Goal: Transaction & Acquisition: Purchase product/service

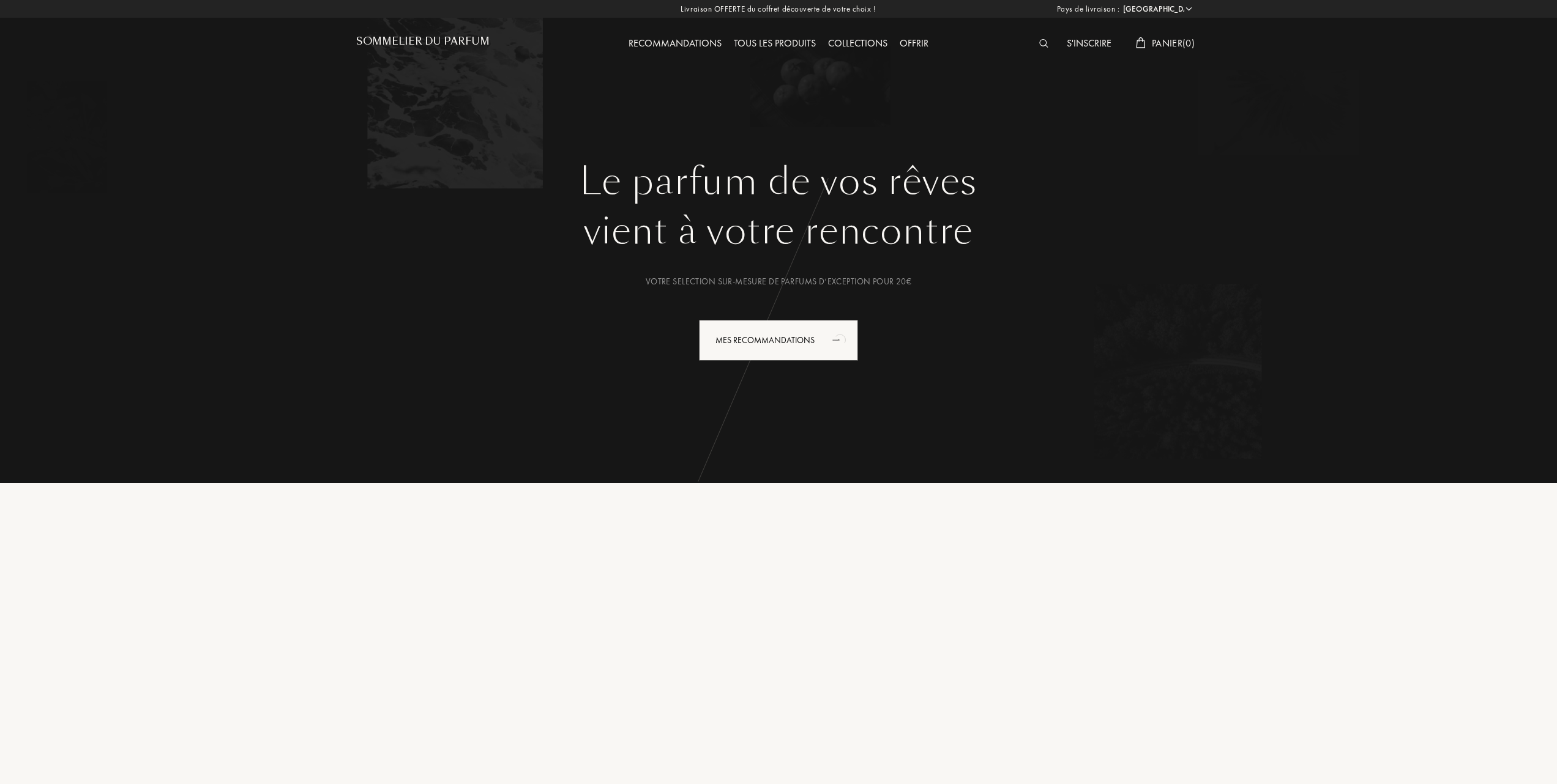
select select "FR"
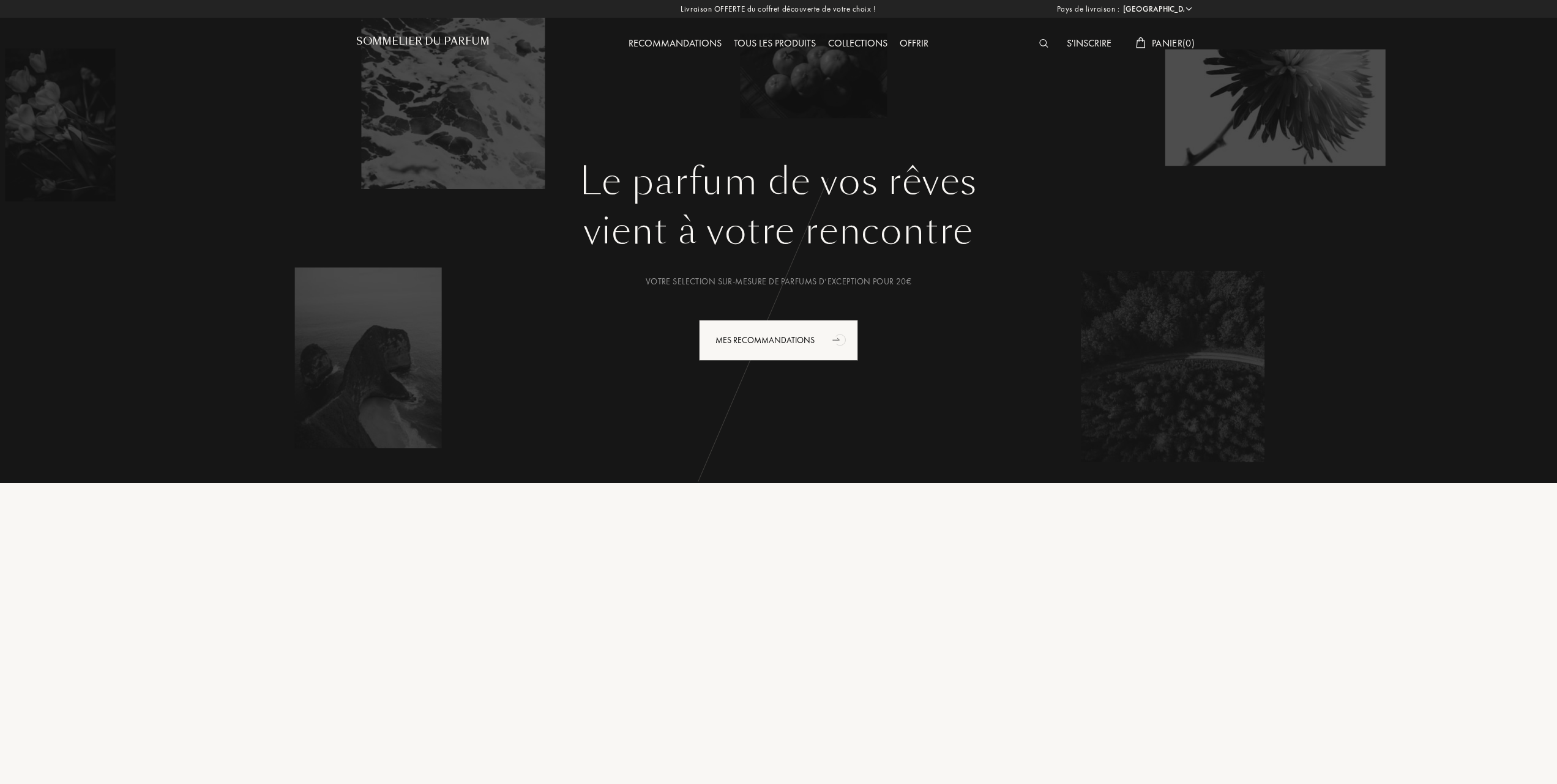
click at [791, 40] on div "Tous les produits" at bounding box center [775, 43] width 95 height 16
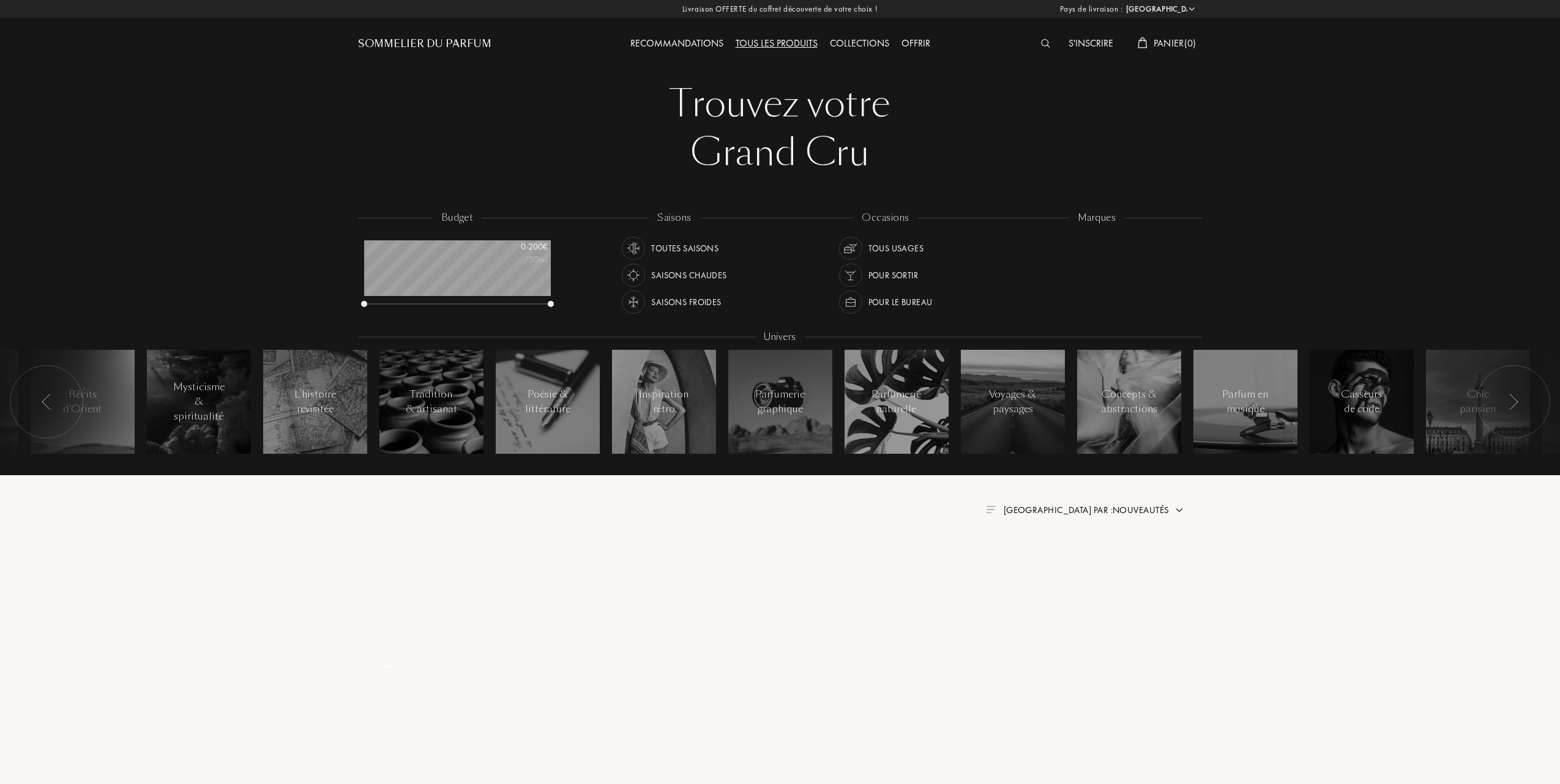
select select "FR"
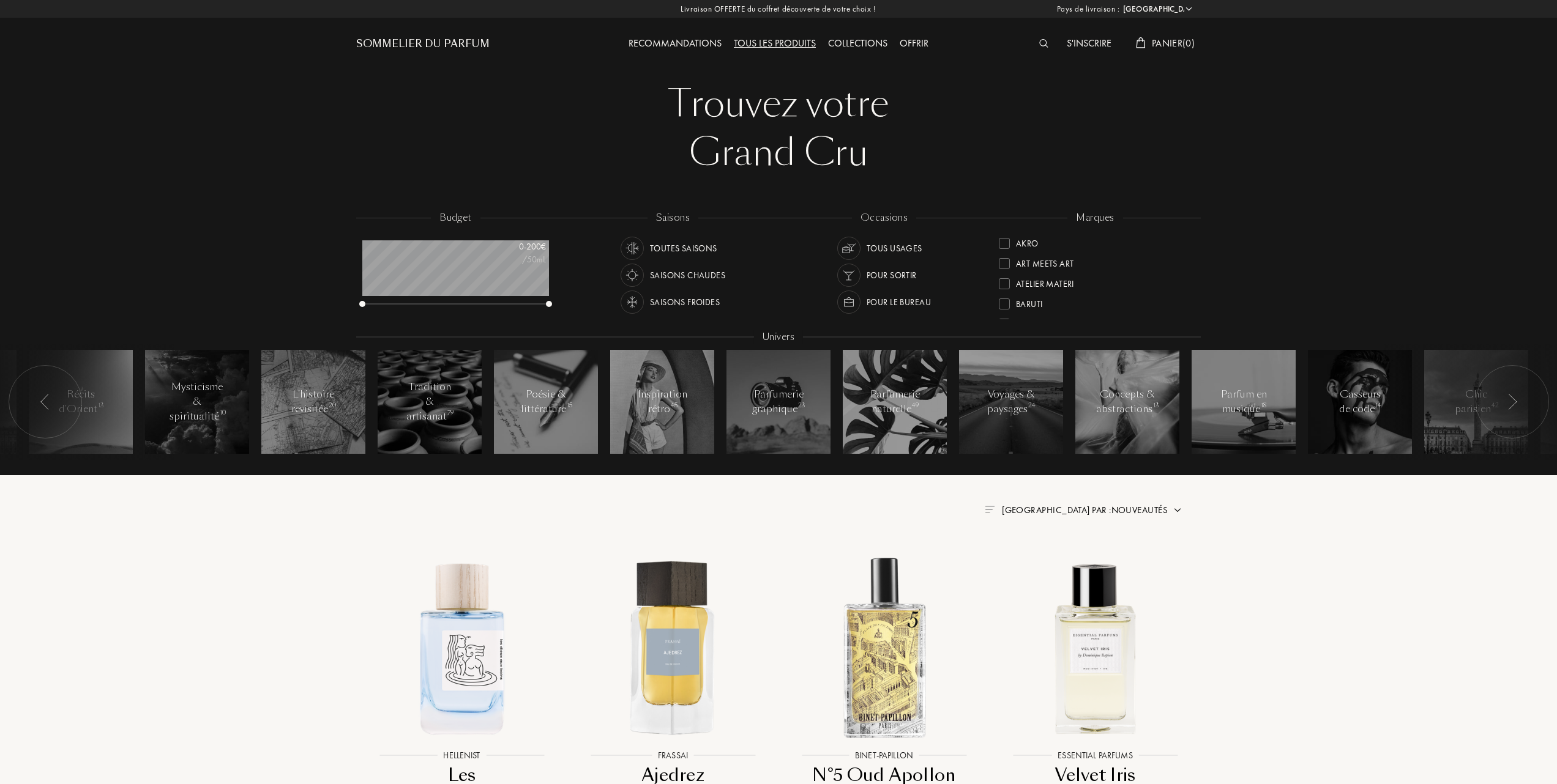
click at [1007, 240] on div at bounding box center [1004, 243] width 11 height 11
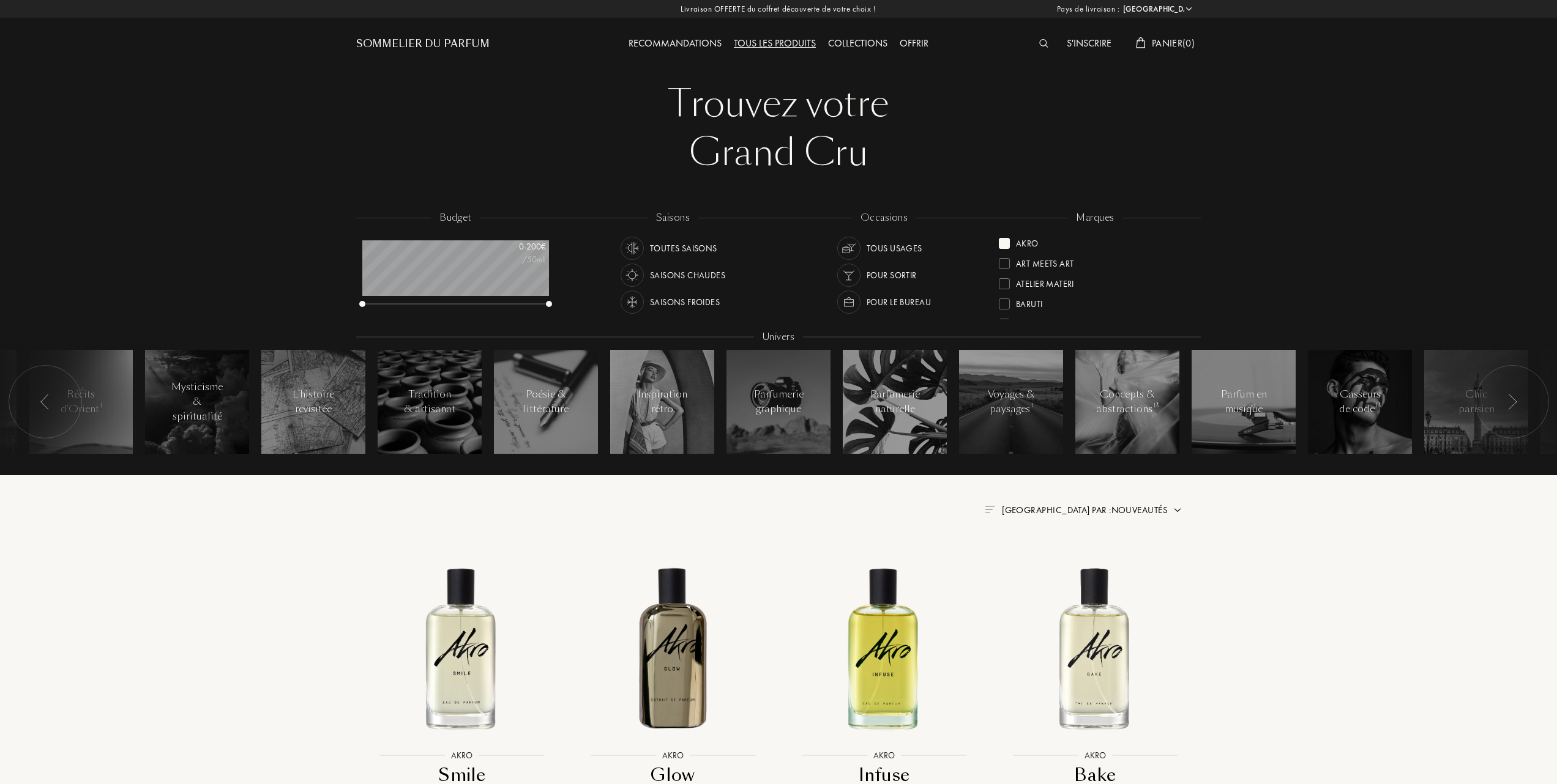
click at [1136, 512] on span "Trier par : Nouveautés" at bounding box center [1084, 510] width 166 height 12
click at [1057, 566] on div at bounding box center [1054, 563] width 8 height 8
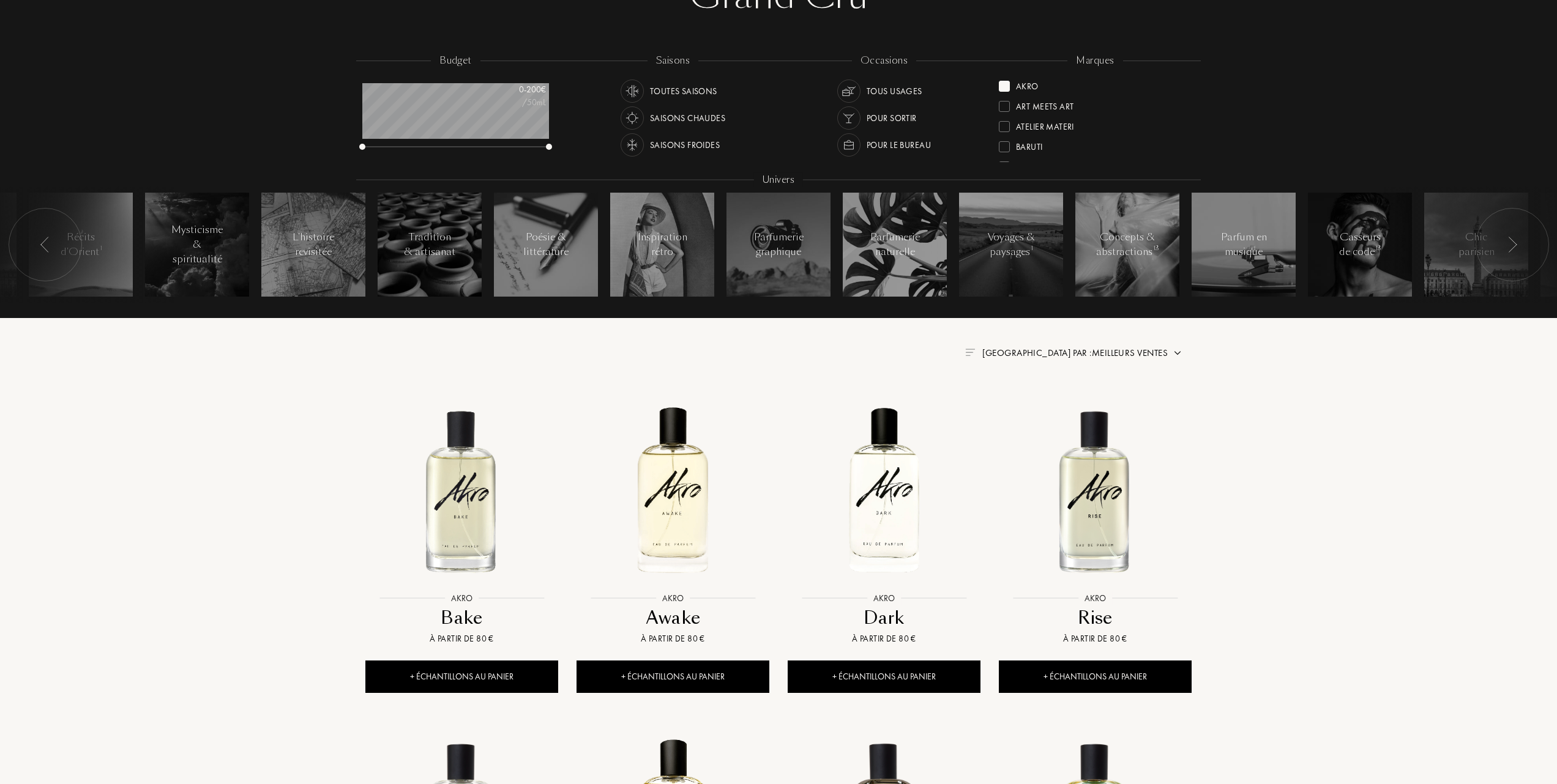
scroll to position [162, 0]
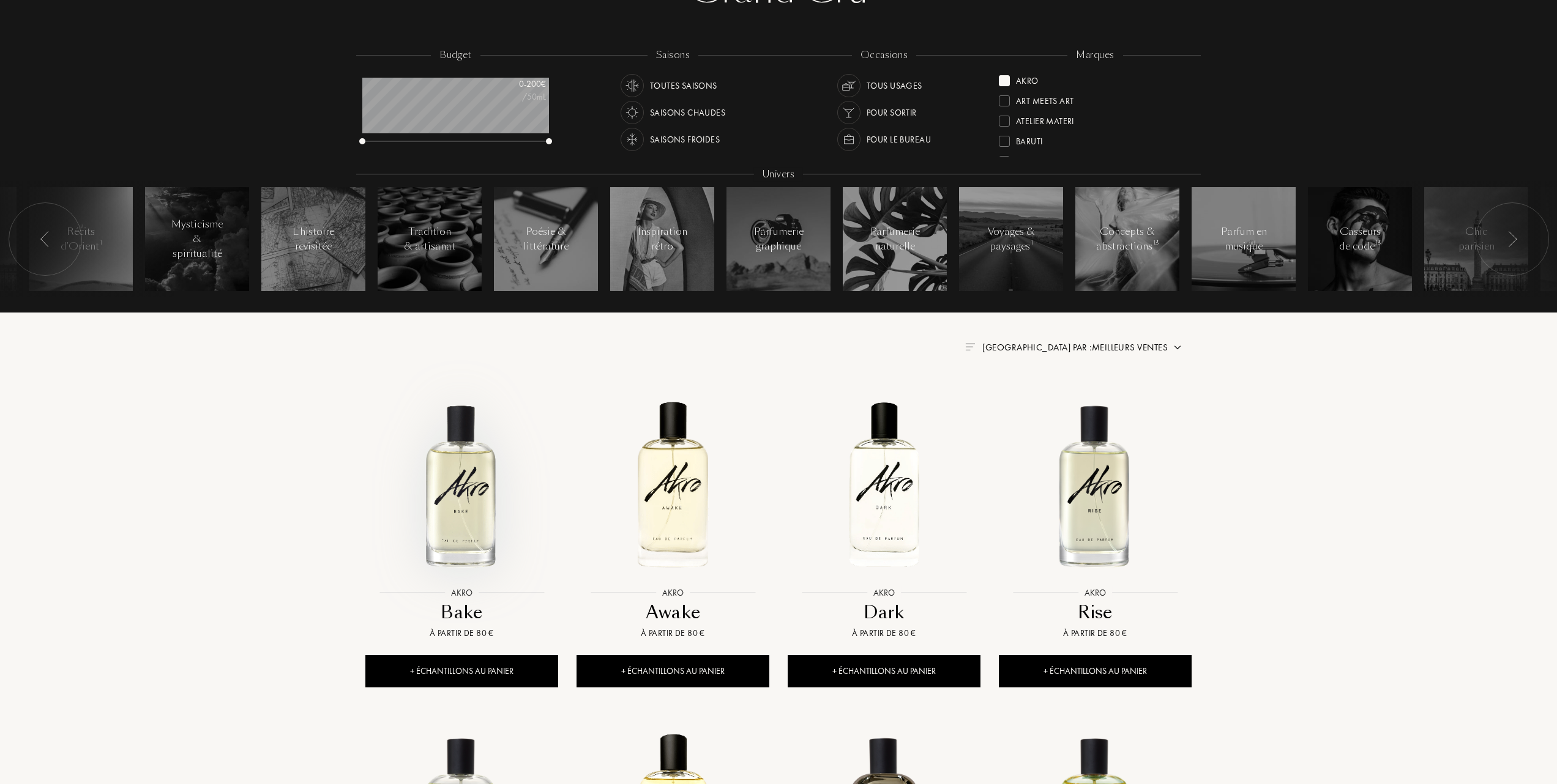
click at [452, 500] on img at bounding box center [462, 484] width 190 height 190
click at [685, 488] on img at bounding box center [672, 484] width 190 height 190
click at [1007, 79] on div at bounding box center [1004, 81] width 11 height 11
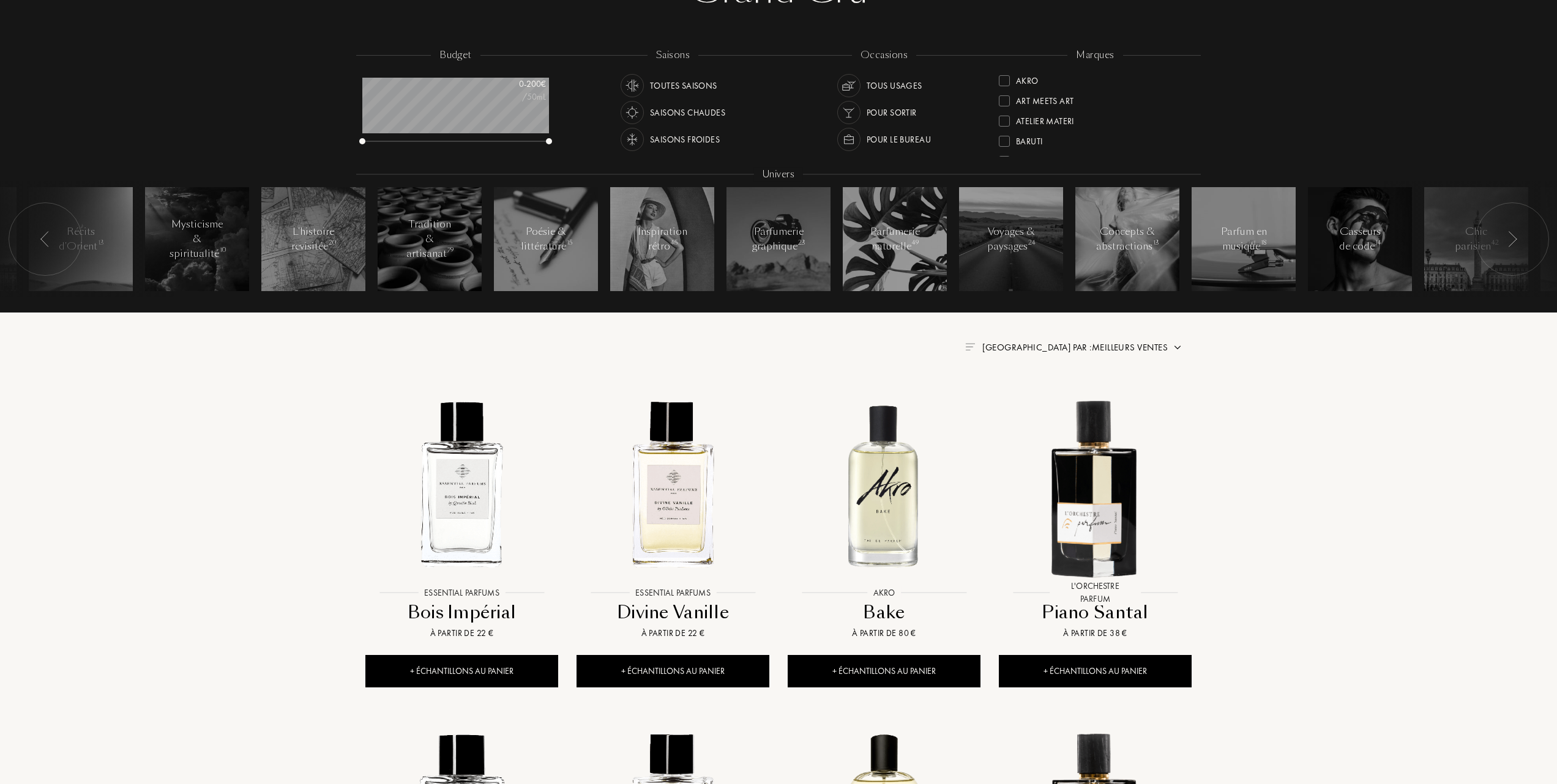
click at [1007, 116] on div at bounding box center [1004, 121] width 11 height 11
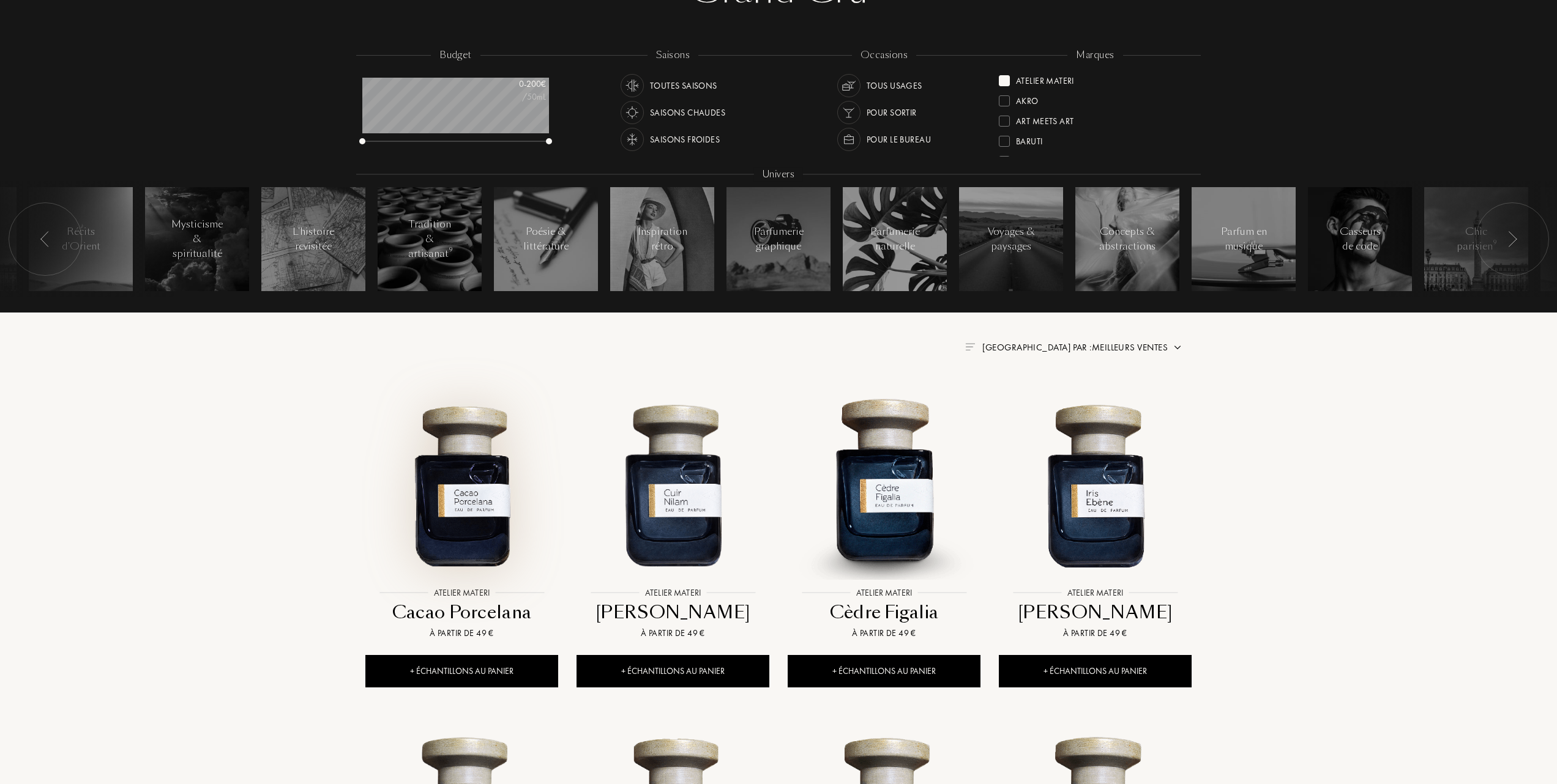
click at [471, 483] on img at bounding box center [462, 484] width 190 height 190
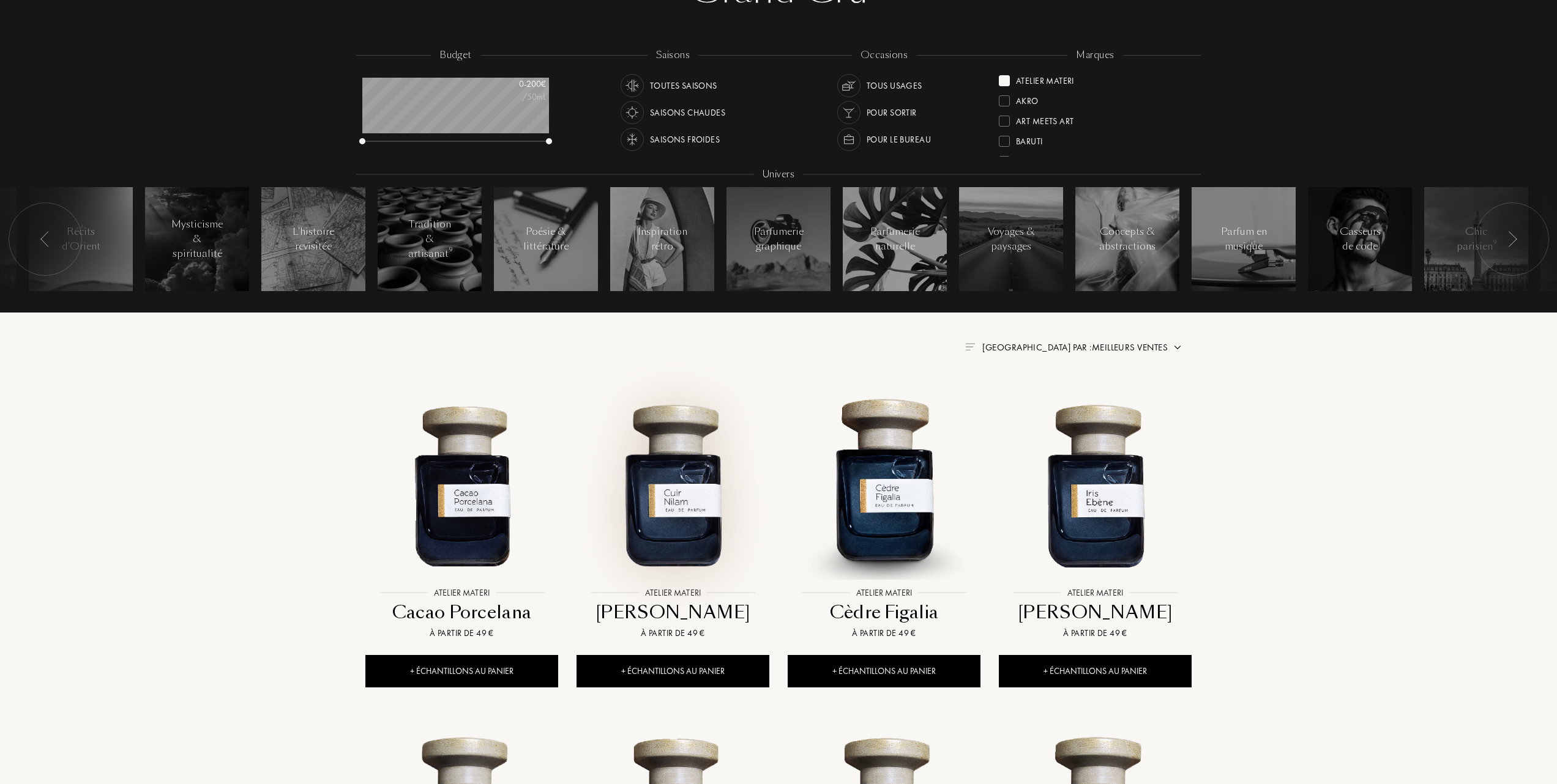
click at [656, 497] on img at bounding box center [672, 484] width 190 height 190
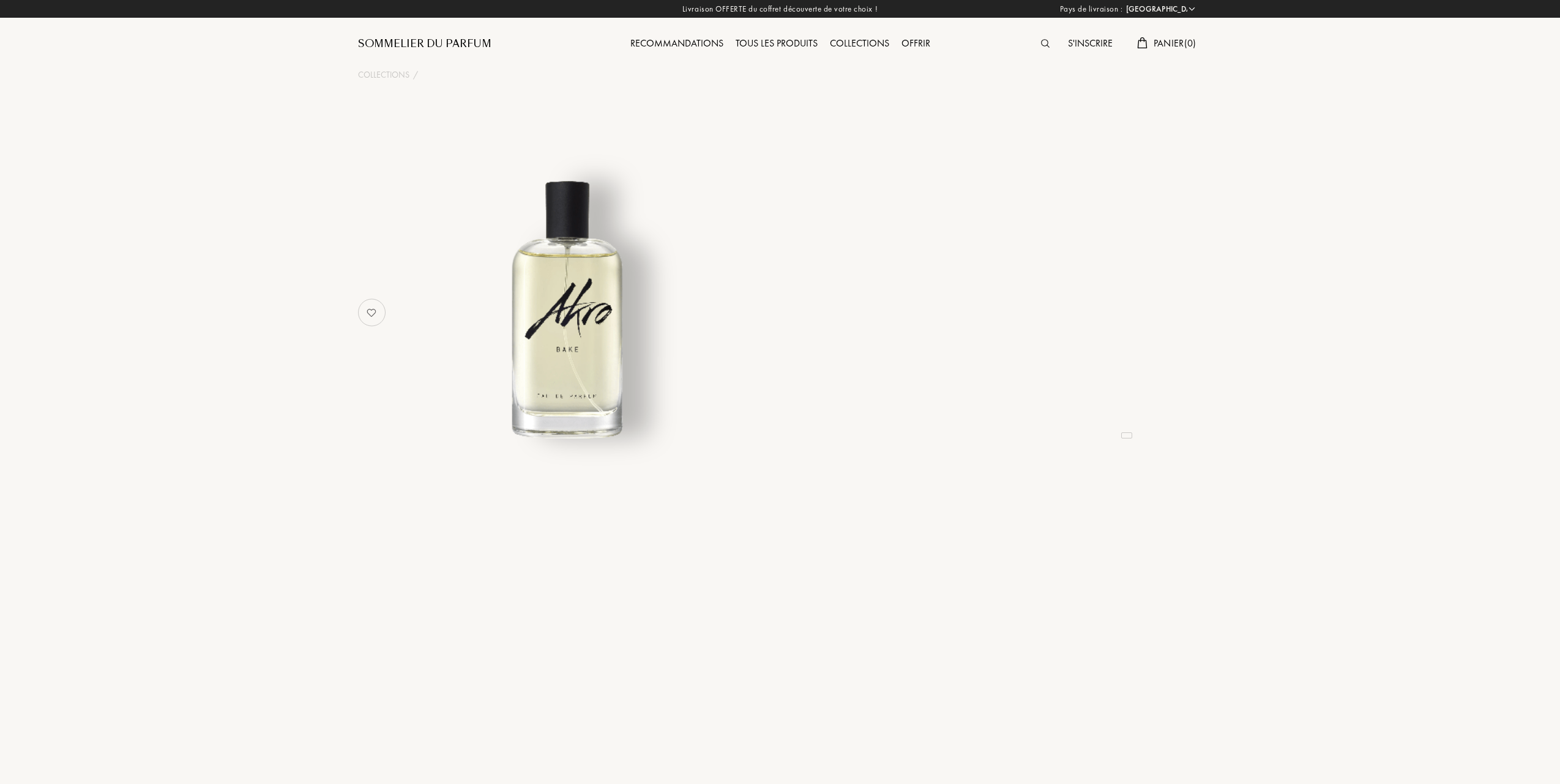
select select "FR"
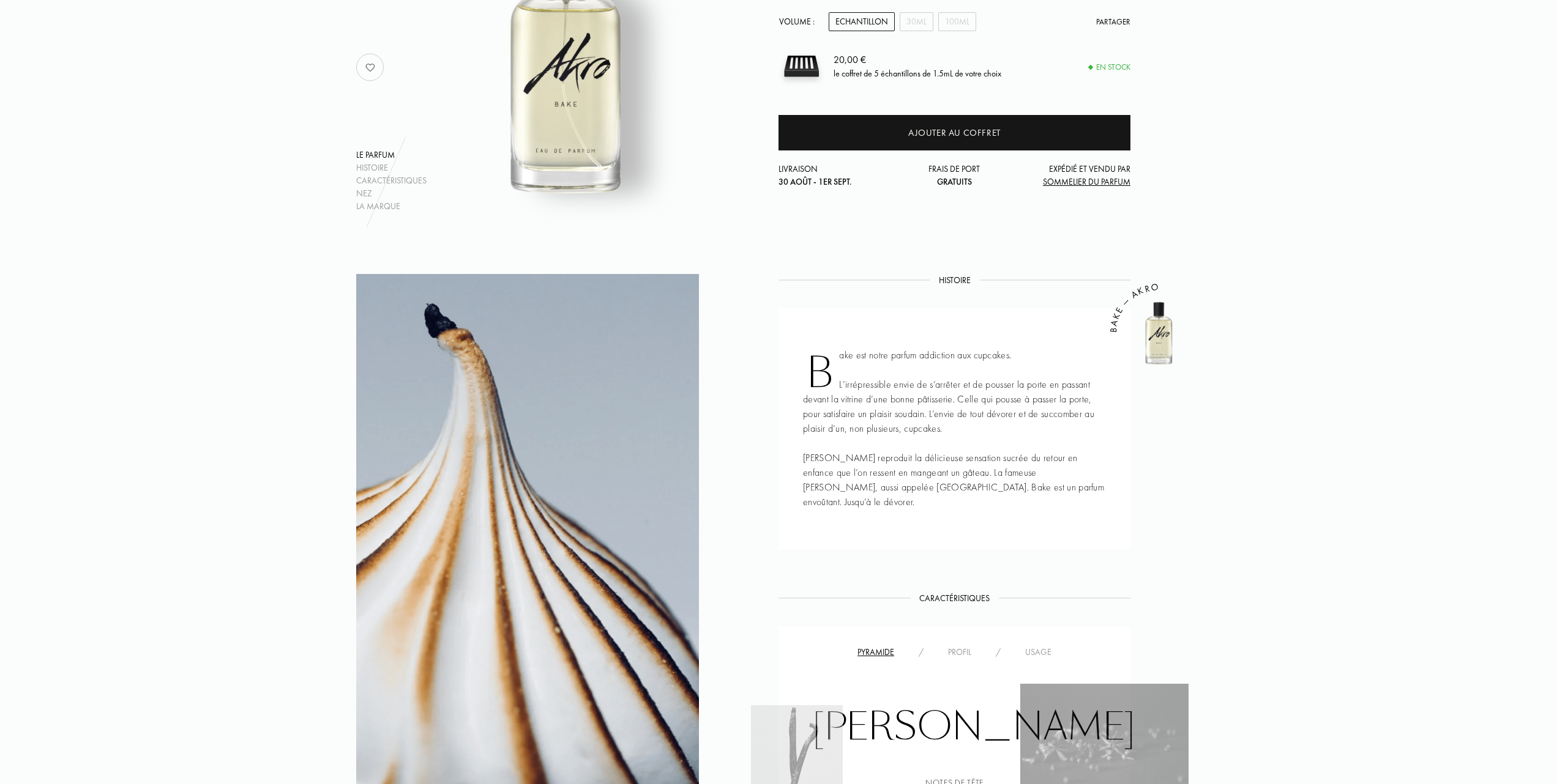
scroll to position [245, 0]
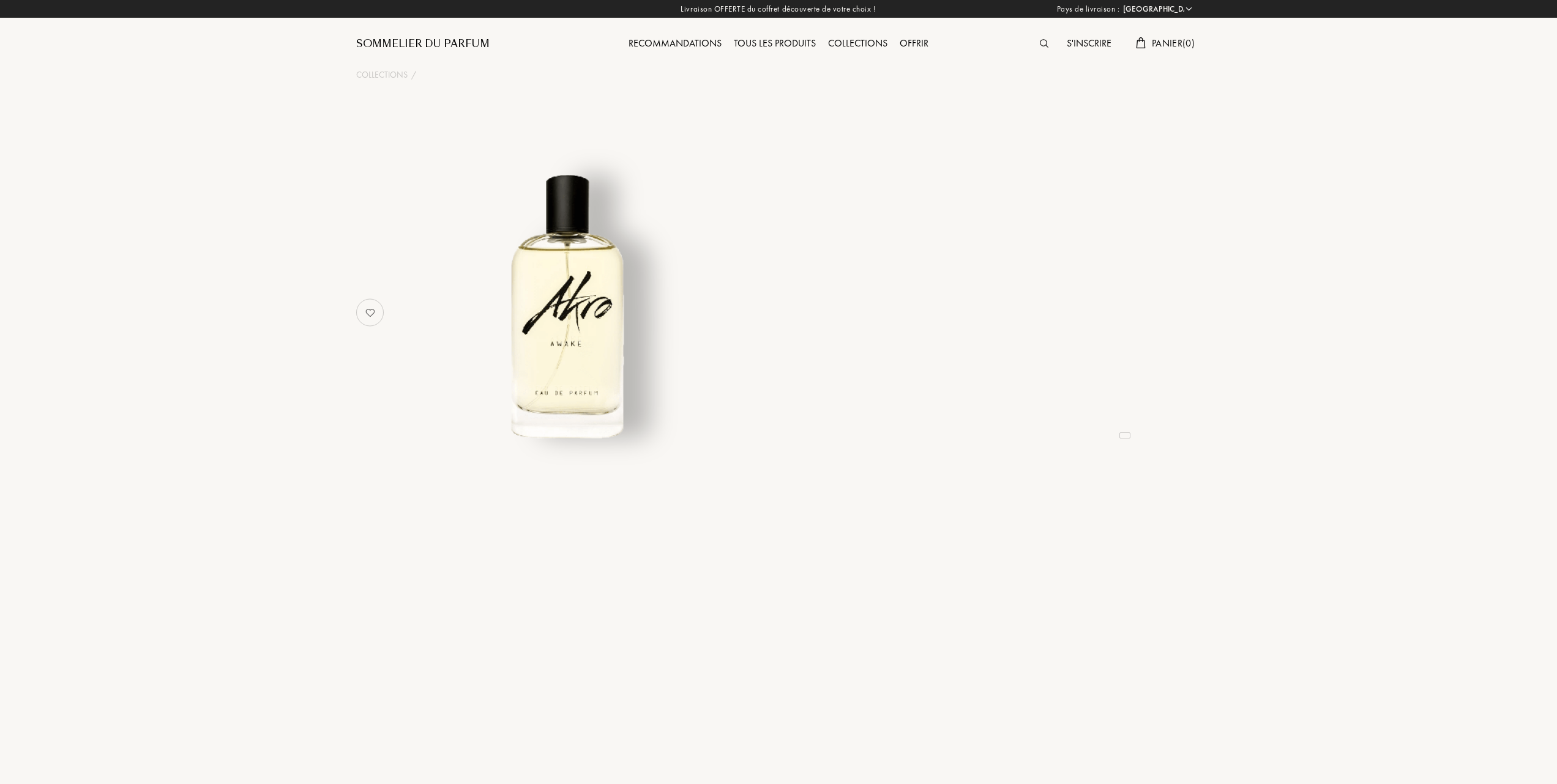
select select "FR"
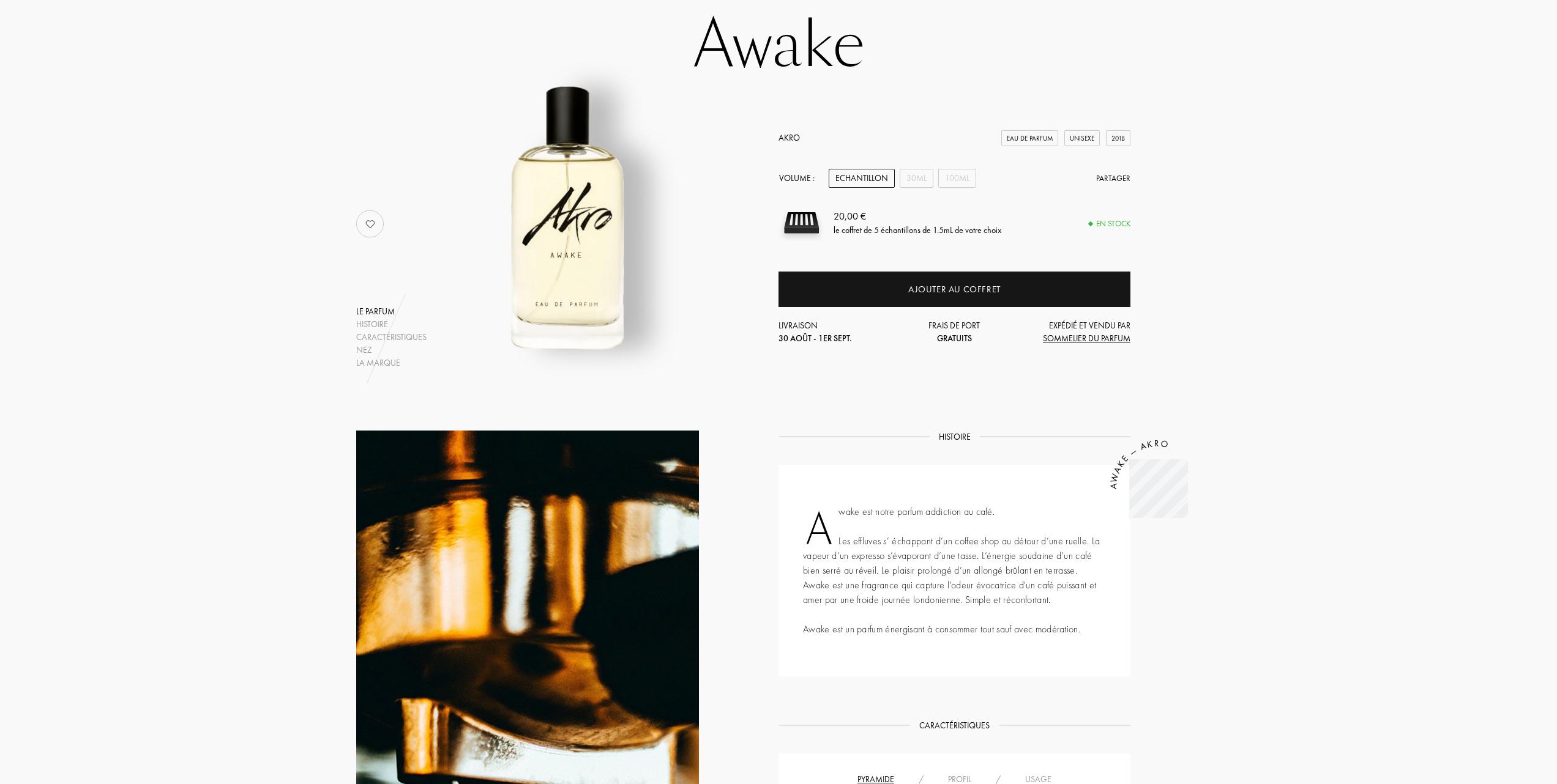
scroll to position [82, 0]
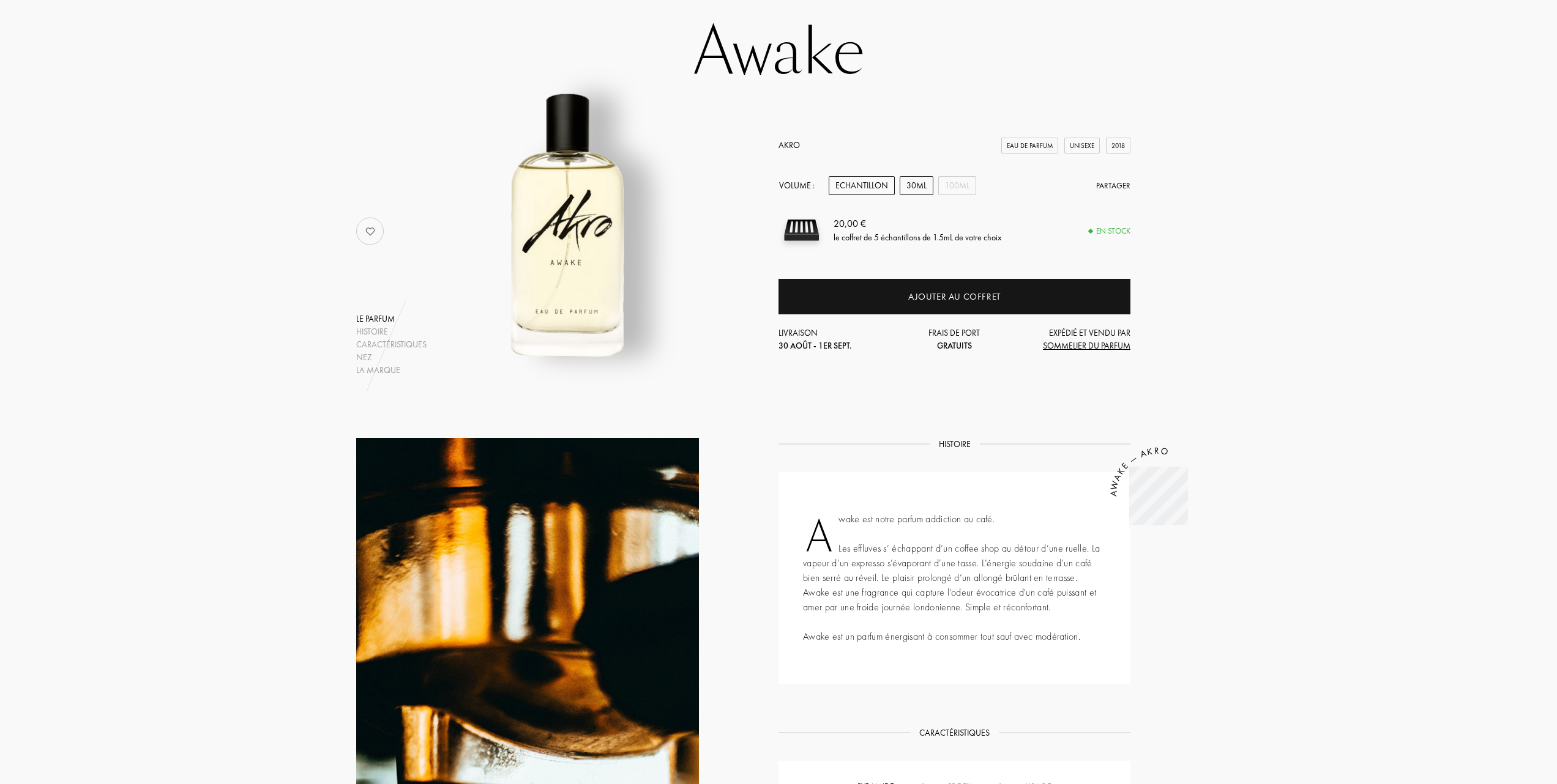
click at [914, 185] on div "30mL" at bounding box center [916, 185] width 34 height 19
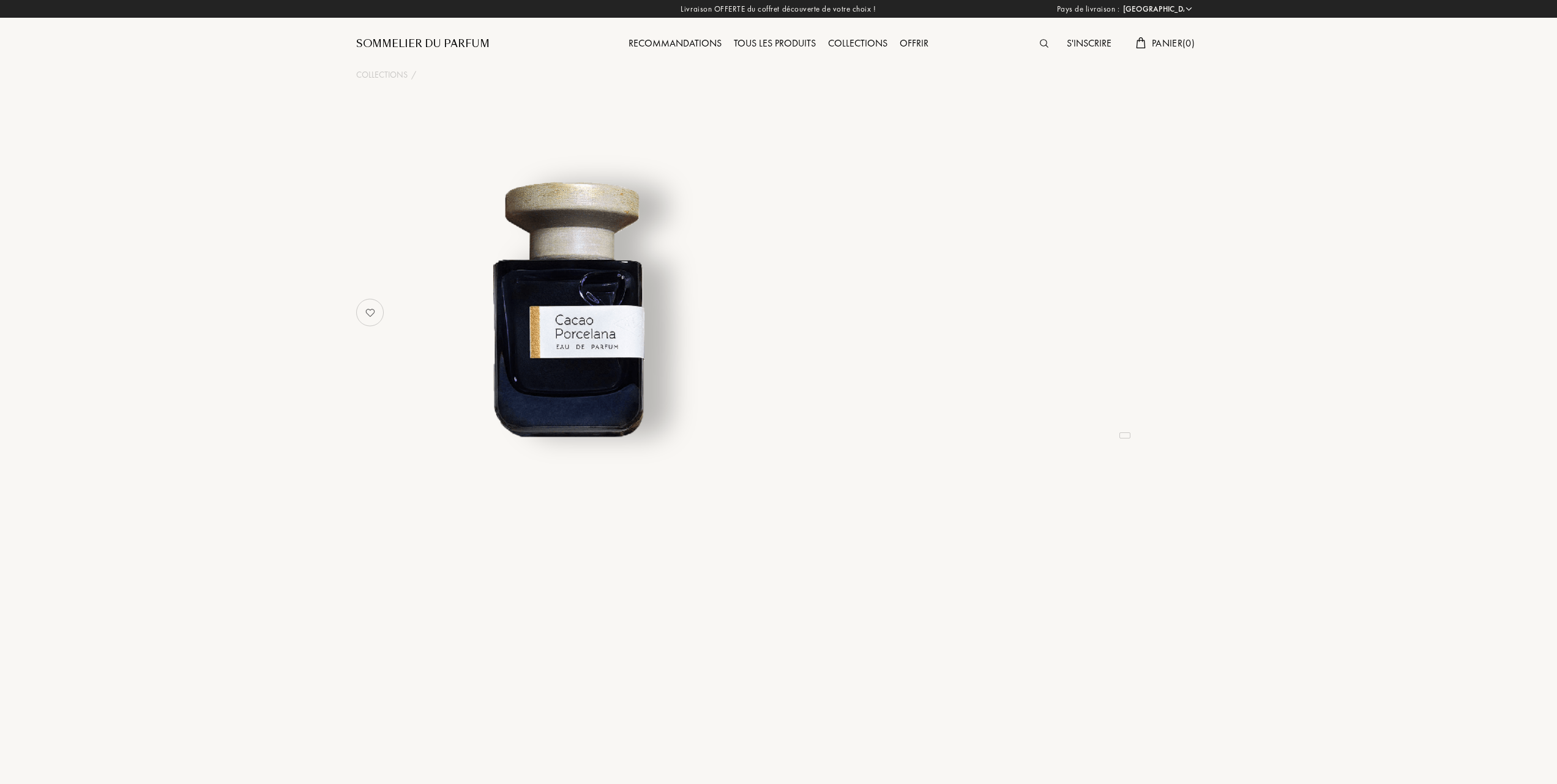
select select "FR"
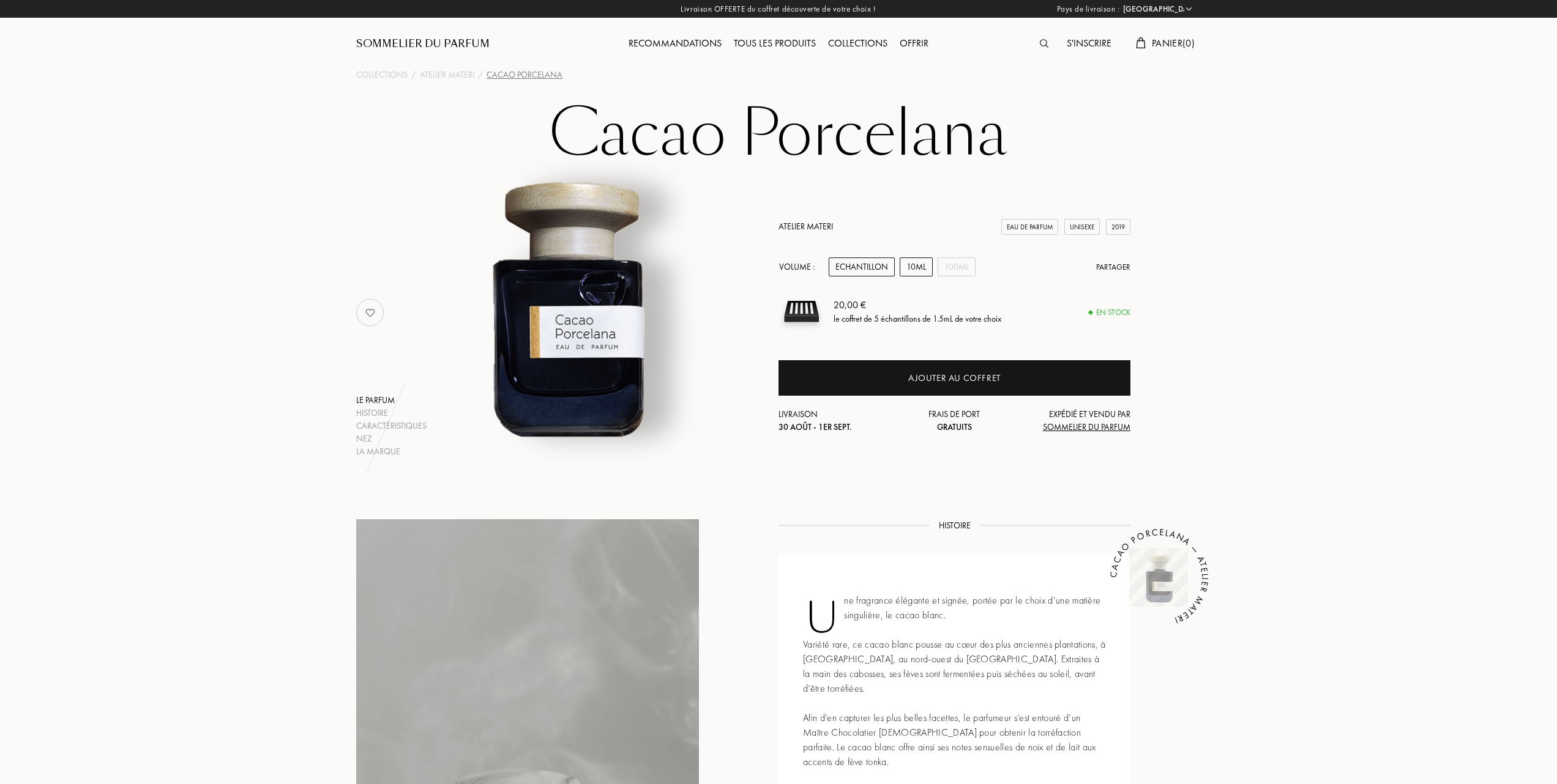
click at [915, 269] on div "10mL" at bounding box center [915, 267] width 33 height 19
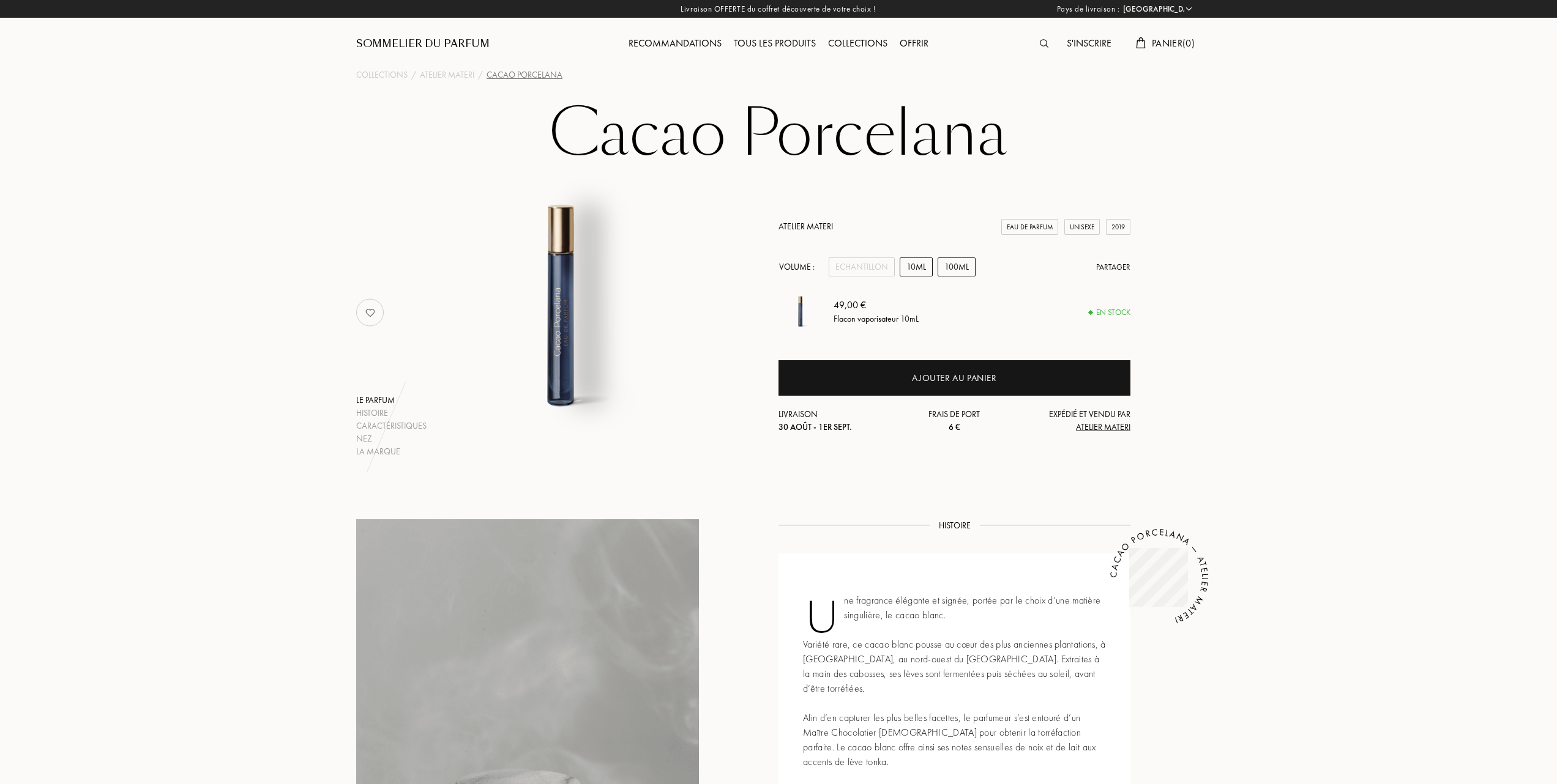
click at [953, 269] on div "100mL" at bounding box center [957, 267] width 38 height 19
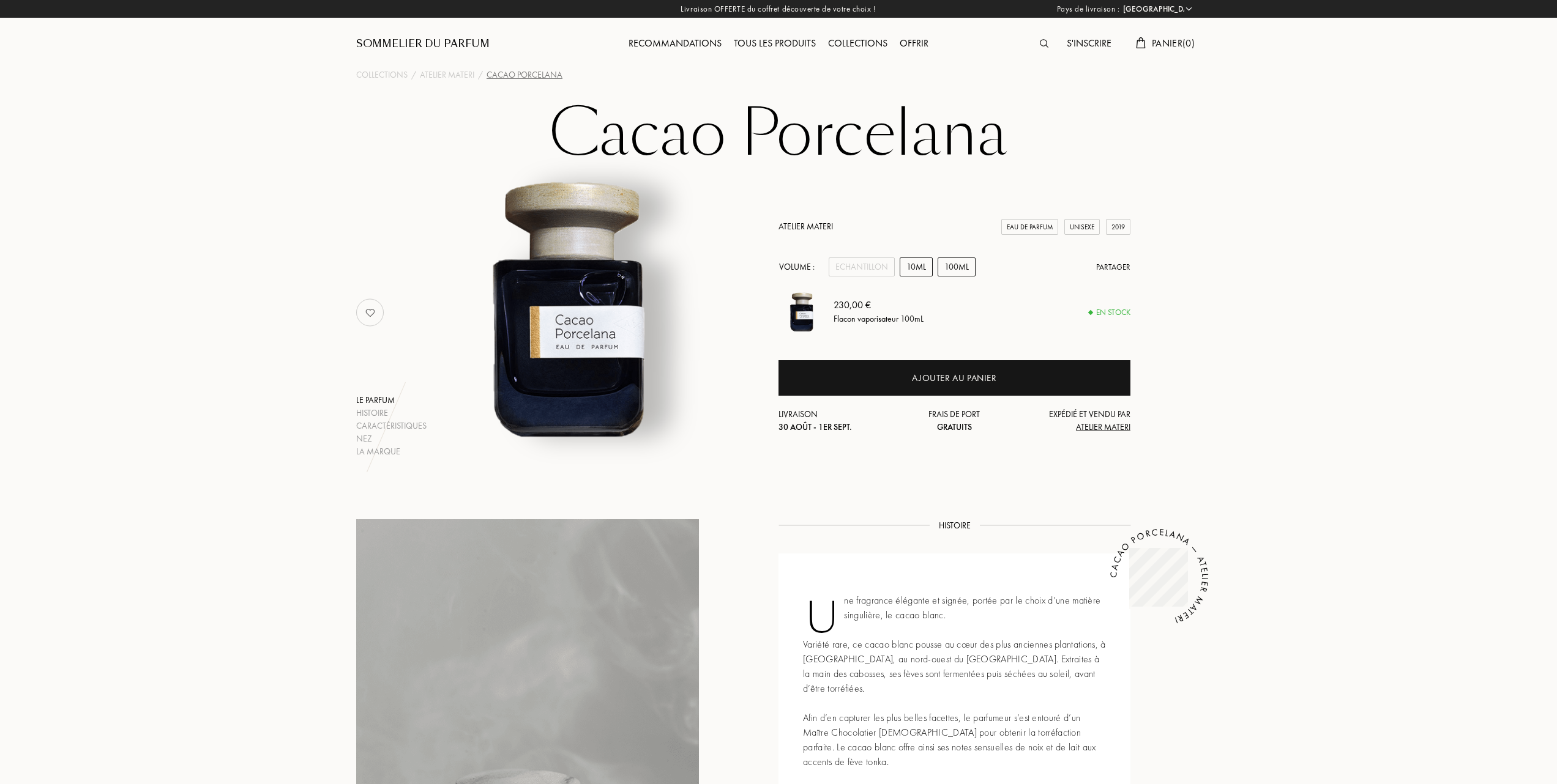
click at [911, 268] on div "10mL" at bounding box center [915, 267] width 33 height 19
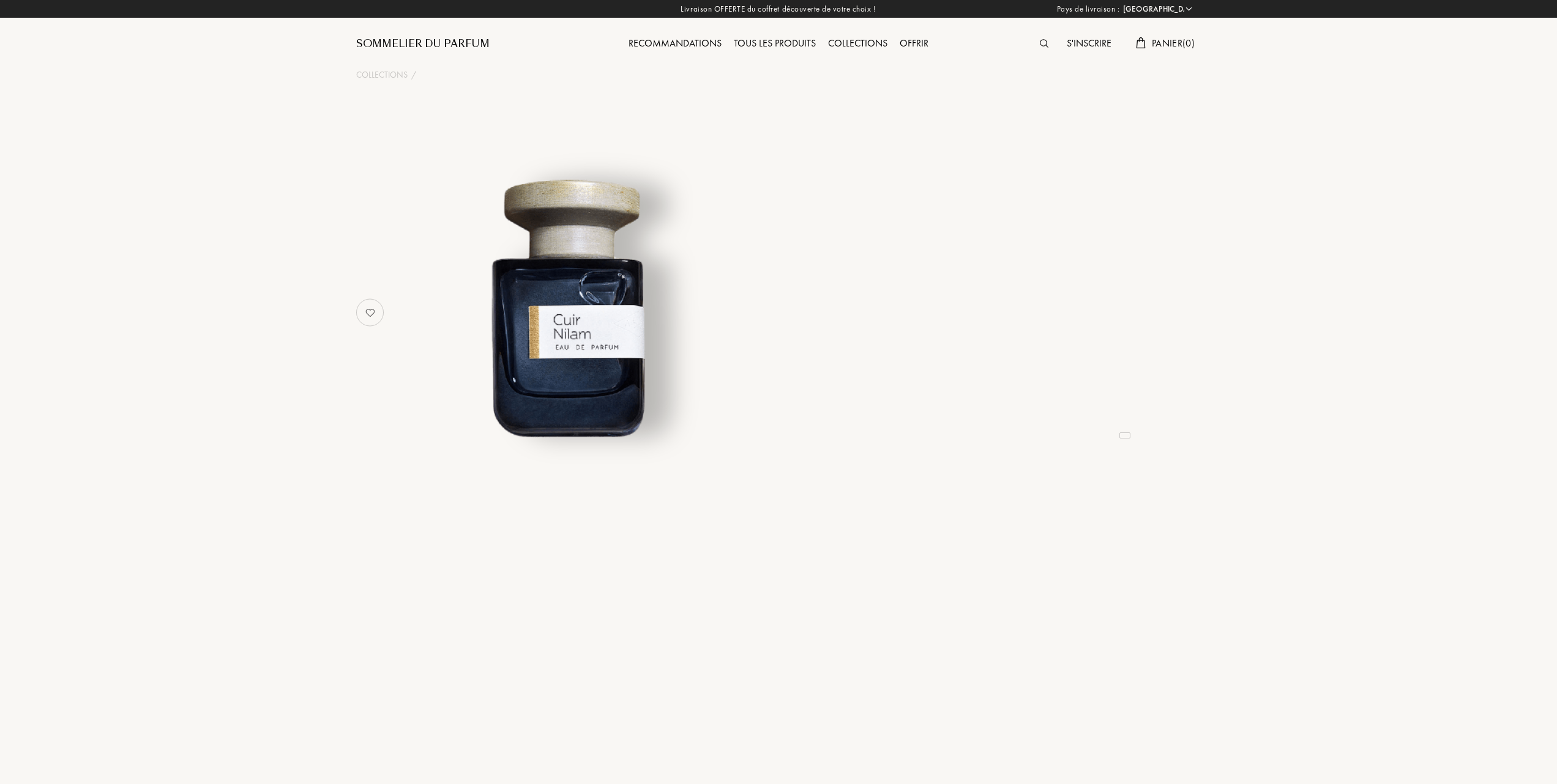
select select "FR"
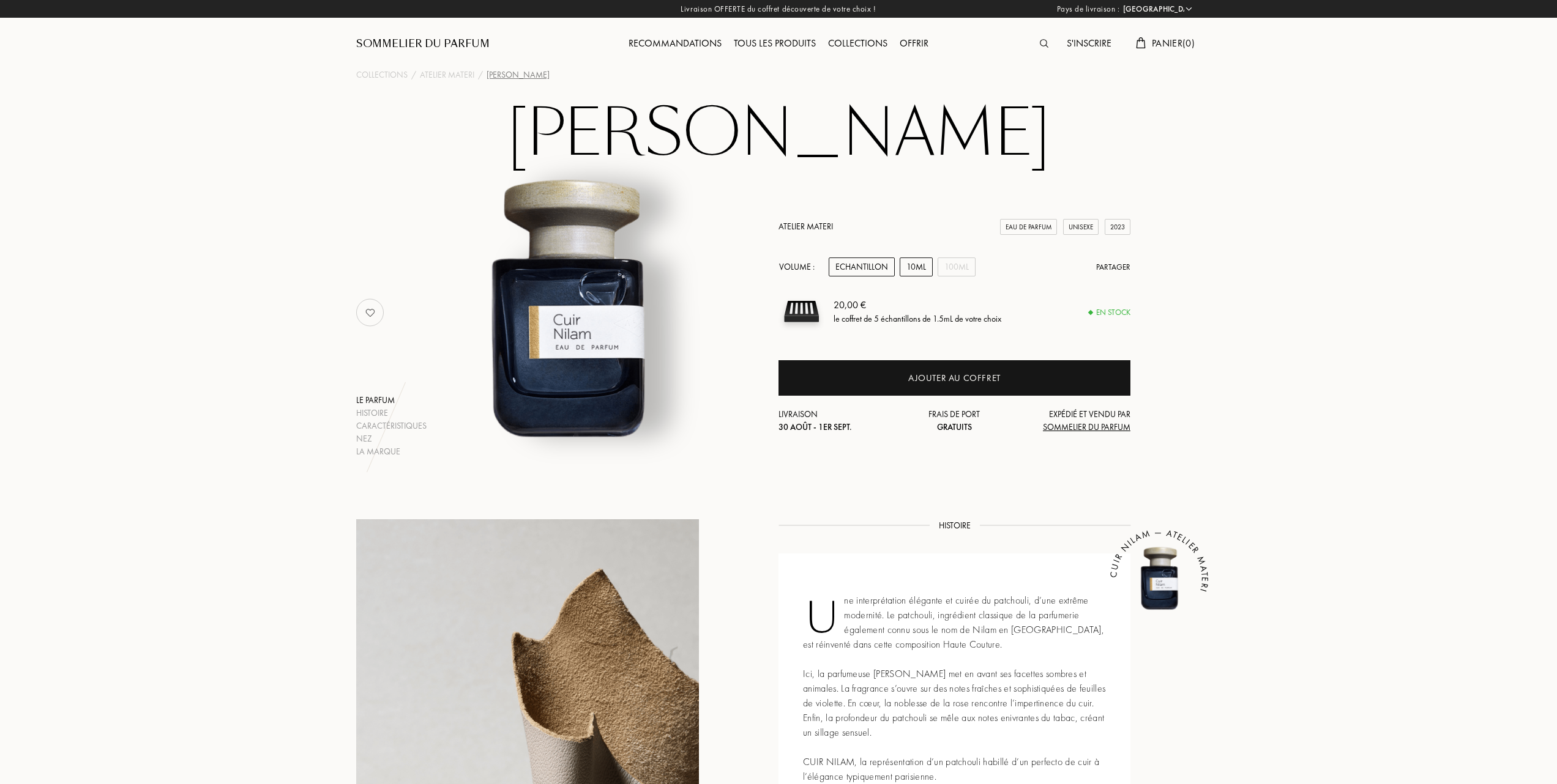
click at [907, 265] on div "10mL" at bounding box center [915, 267] width 33 height 19
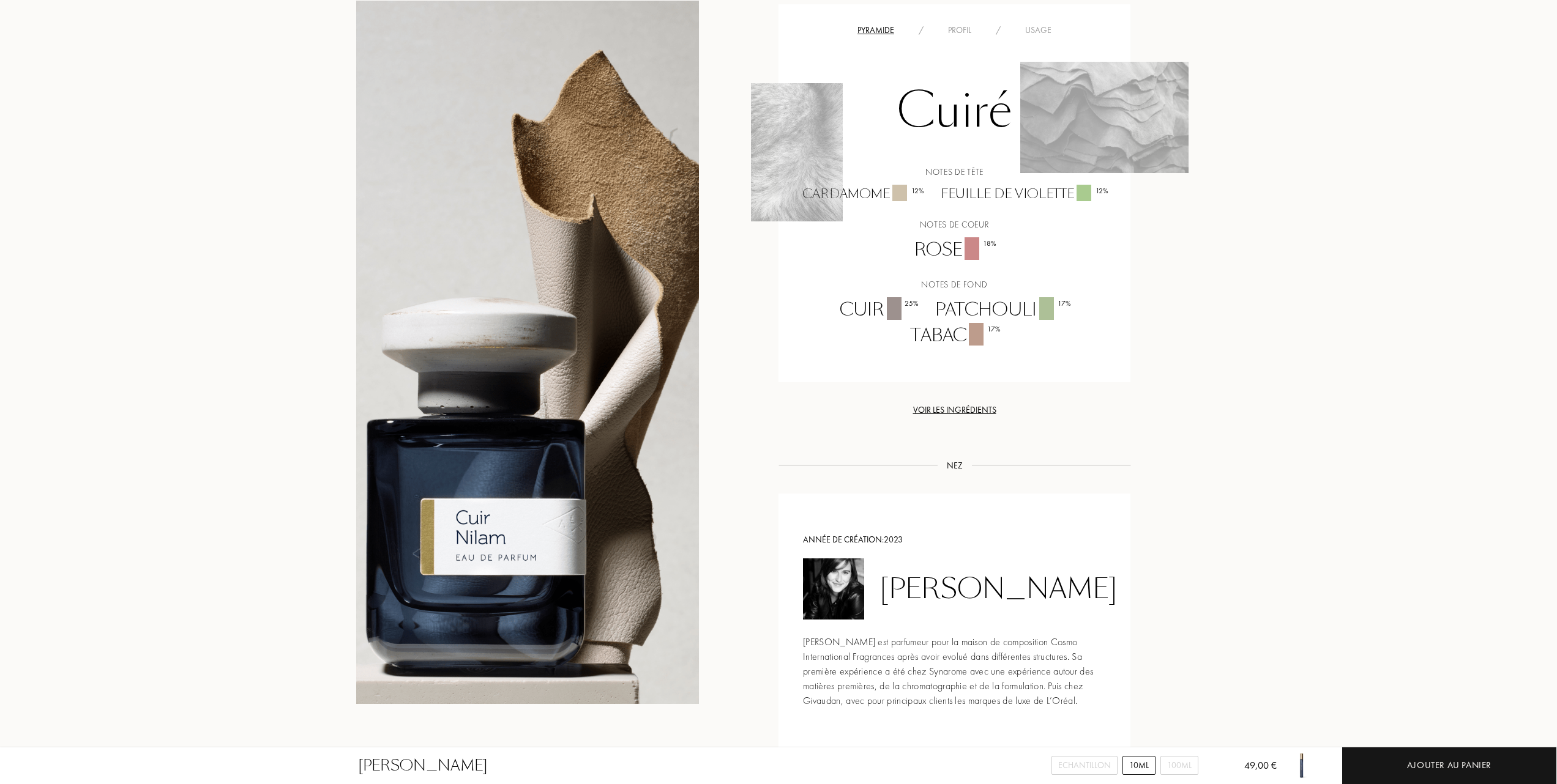
scroll to position [815, 0]
